Goal: Find specific page/section: Find specific page/section

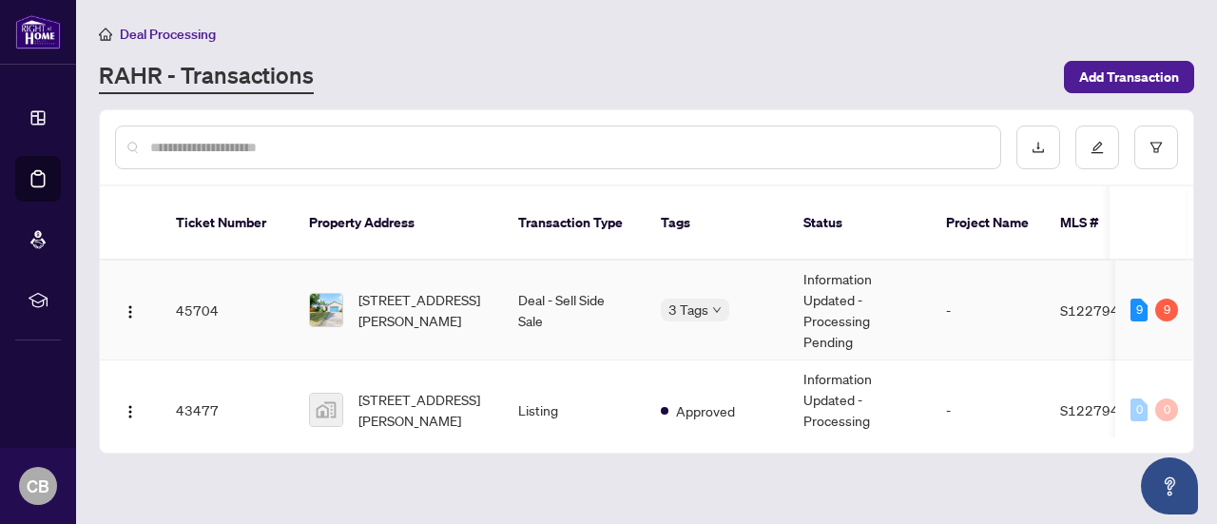
click at [333, 294] on img at bounding box center [326, 310] width 32 height 32
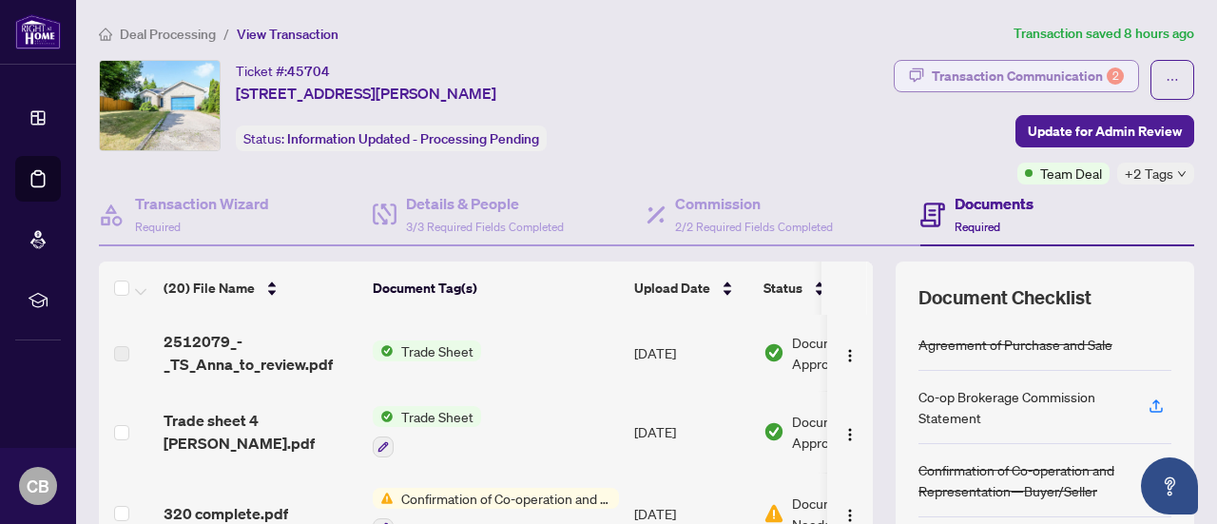
click at [1025, 64] on div "Transaction Communication 2" at bounding box center [1028, 76] width 192 height 30
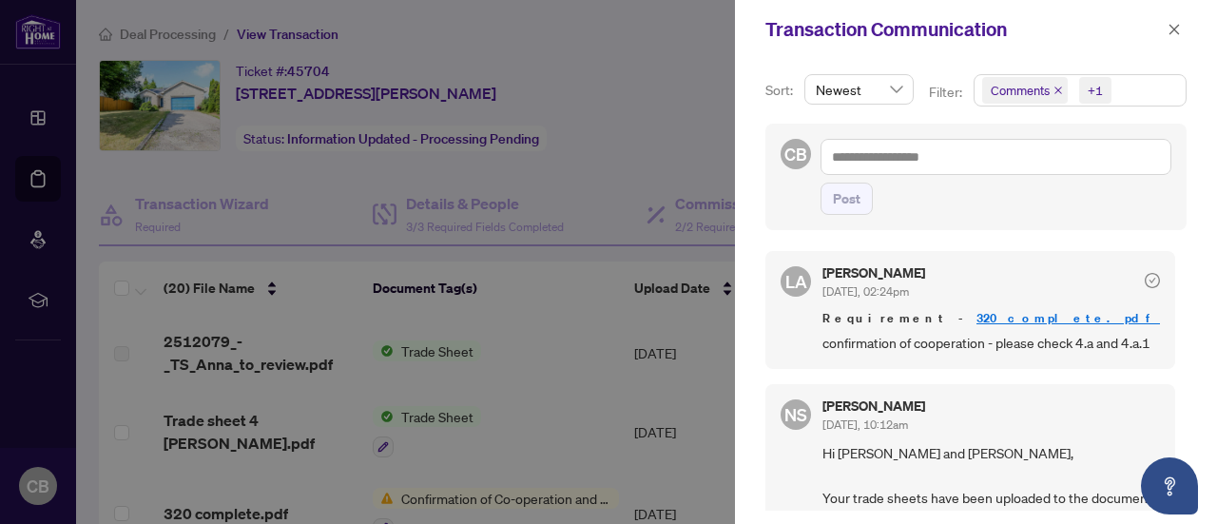
click at [976, 313] on link "320 complete.pdf" at bounding box center [1067, 318] width 183 height 16
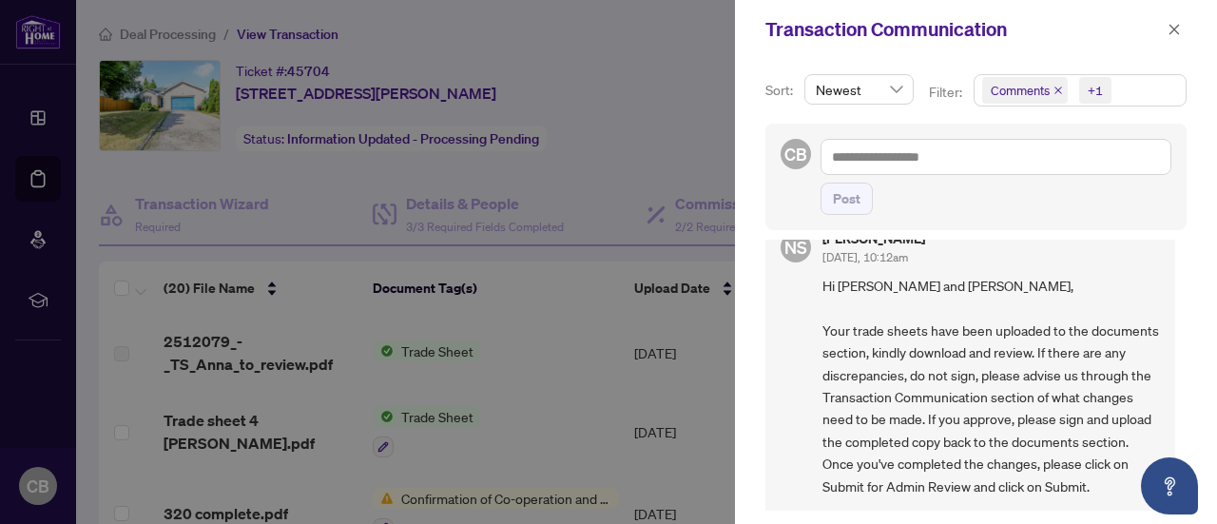
scroll to position [122, 0]
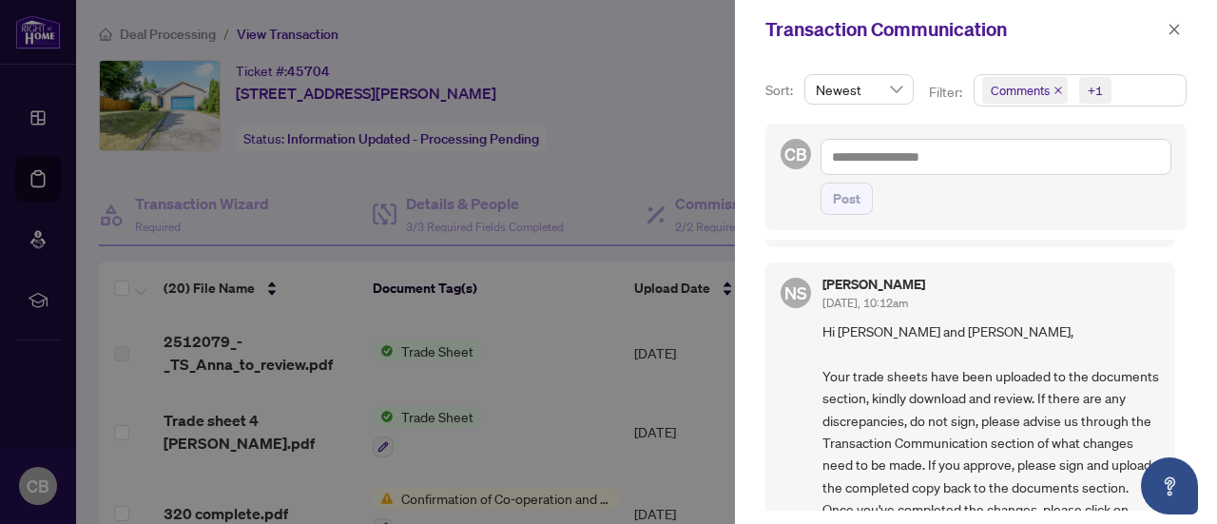
click at [685, 99] on div at bounding box center [608, 262] width 1217 height 524
click at [1175, 26] on icon "close" at bounding box center [1173, 29] width 13 height 13
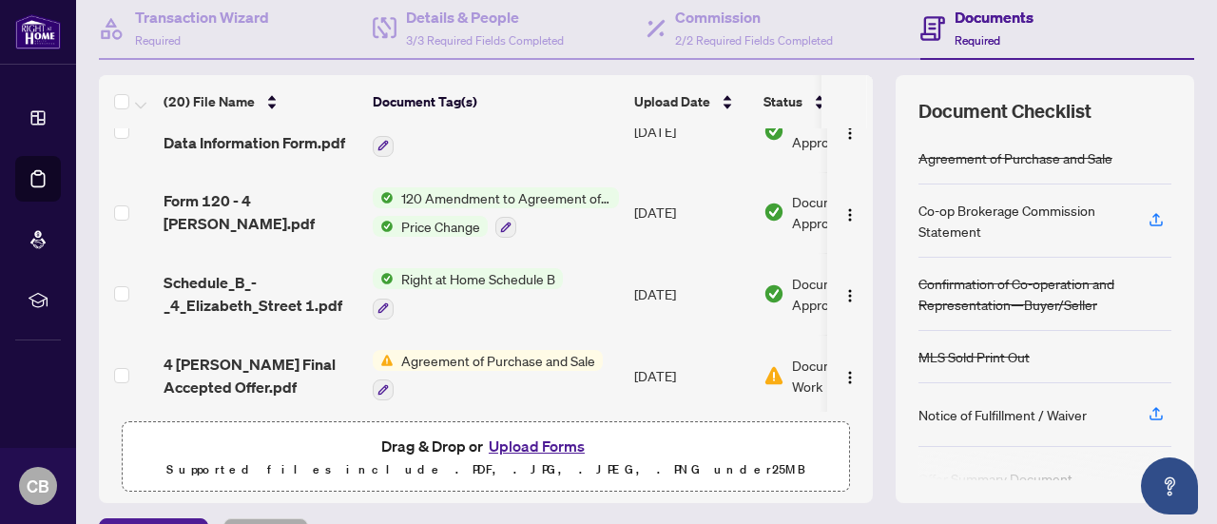
scroll to position [0, 0]
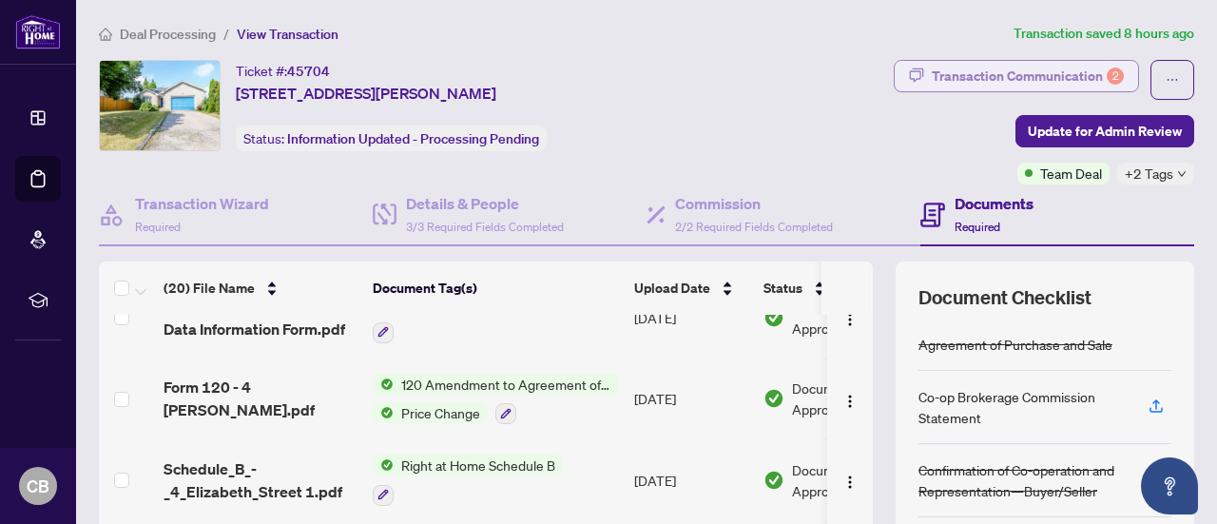
click at [944, 69] on div "Transaction Communication 2" at bounding box center [1028, 76] width 192 height 30
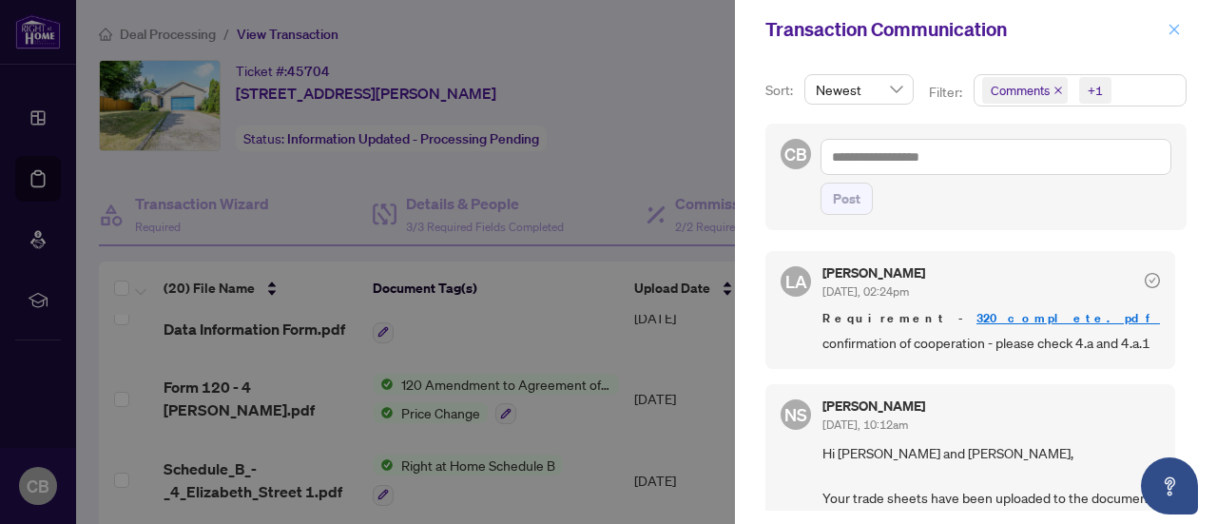
click at [1179, 34] on icon "close" at bounding box center [1173, 29] width 13 height 13
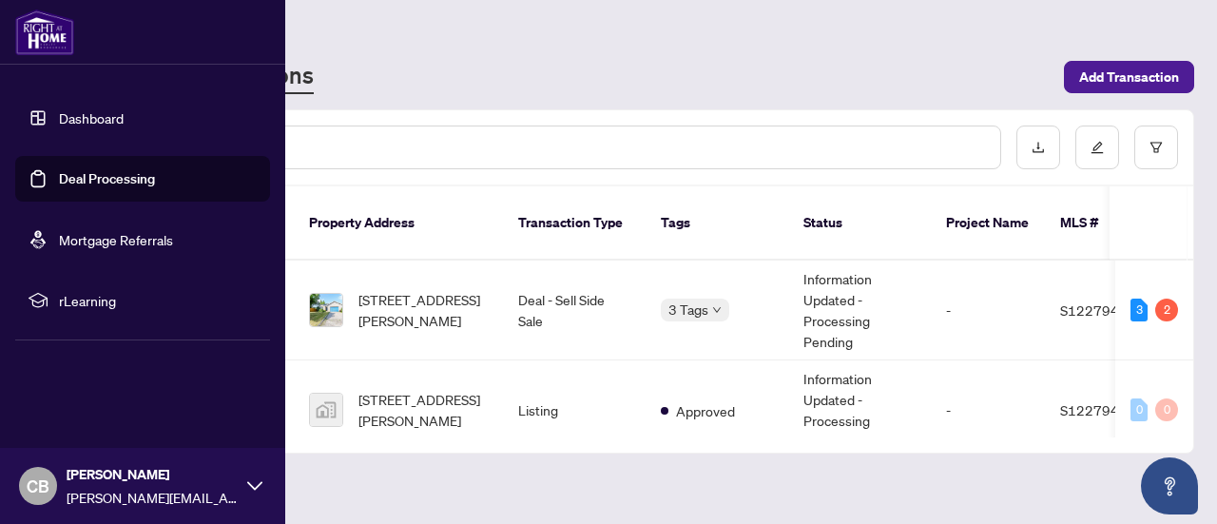
click at [36, 28] on img at bounding box center [44, 33] width 59 height 46
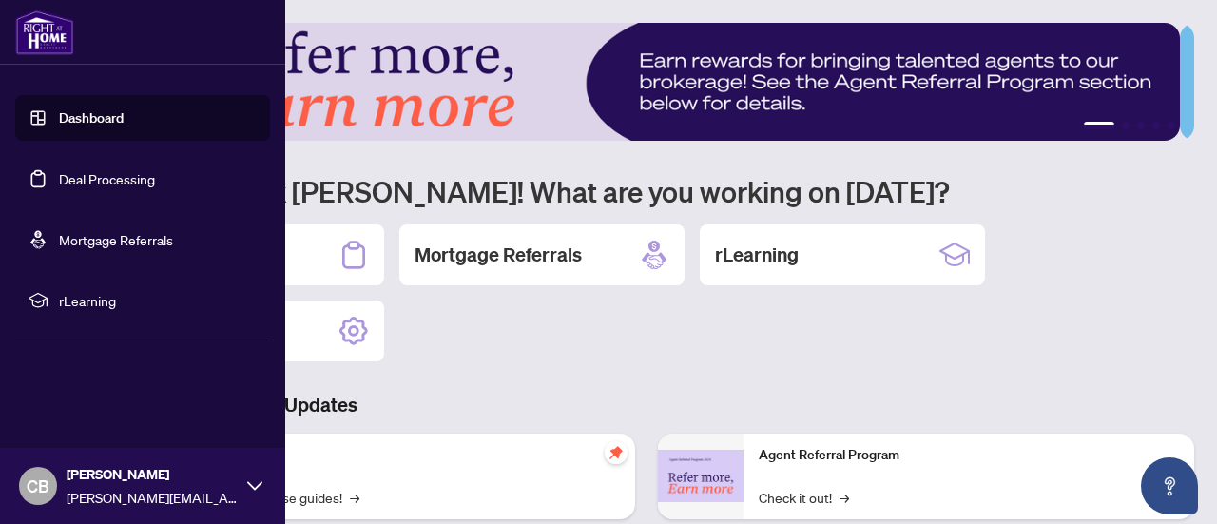
click at [78, 114] on link "Dashboard" at bounding box center [91, 117] width 65 height 17
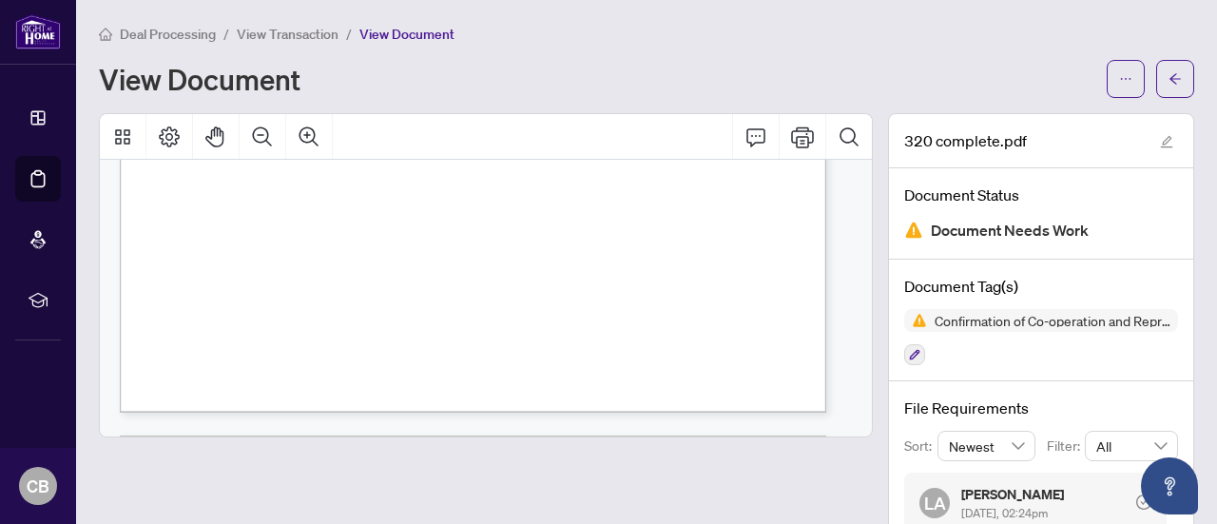
scroll to position [506, 0]
